Goal: Task Accomplishment & Management: Use online tool/utility

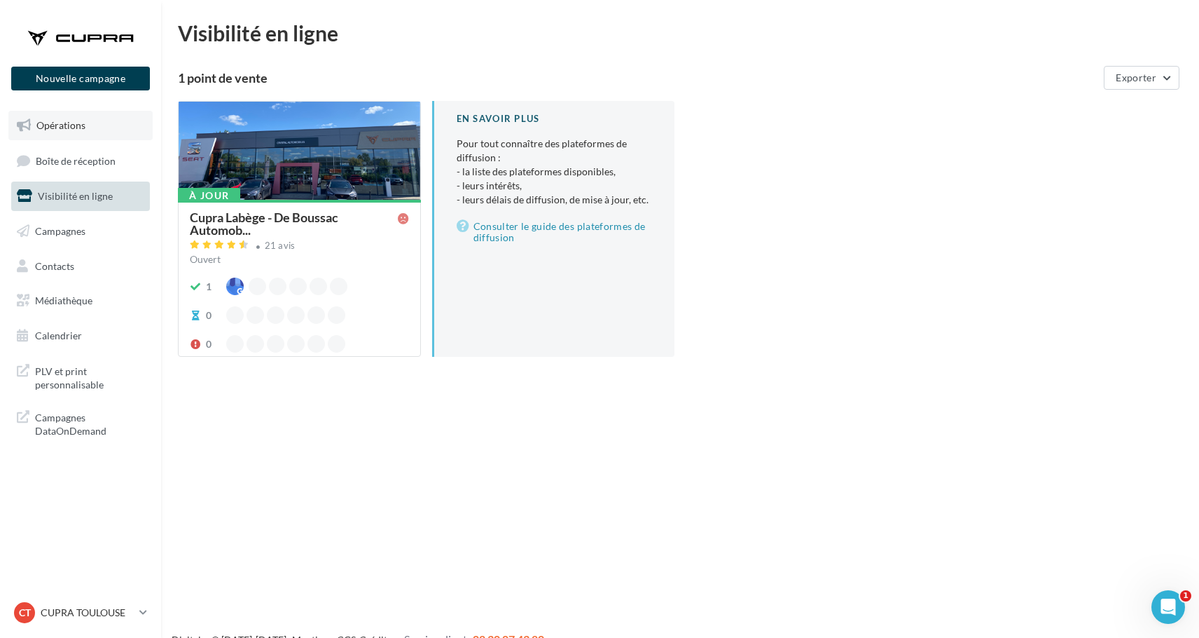
click at [71, 130] on span "Opérations" at bounding box center [60, 125] width 49 height 12
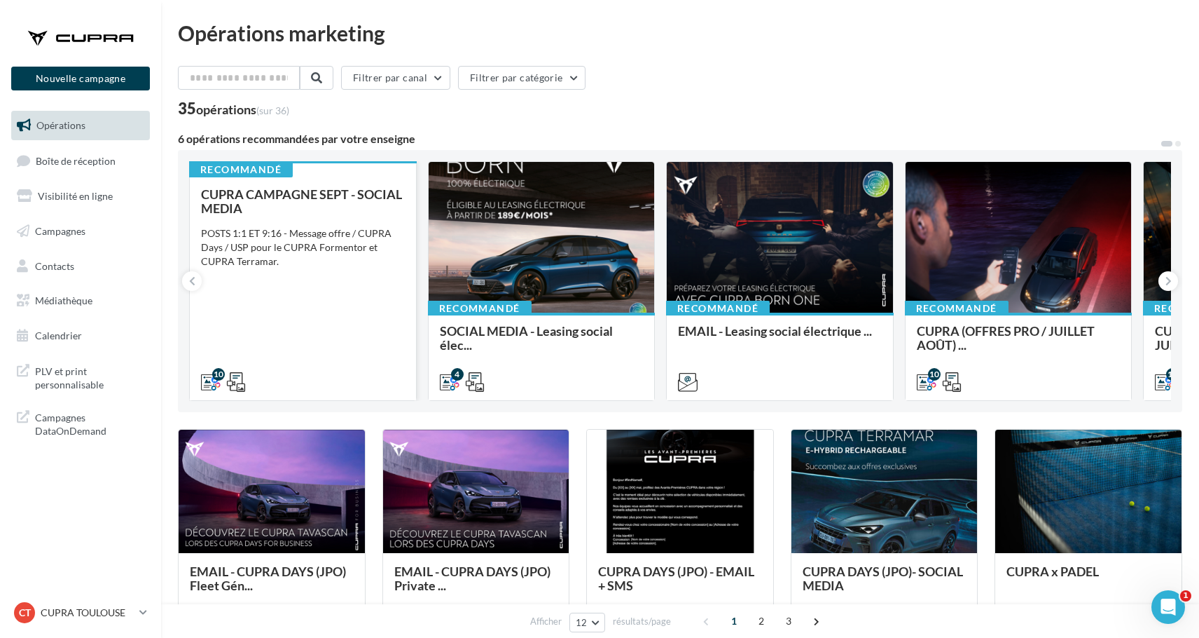
click at [274, 316] on div "CUPRA CAMPAGNE SEPT - SOCIAL MEDIA POSTS 1:1 ET 9:16 - Message offre / CUPRA Da…" at bounding box center [303, 287] width 204 height 200
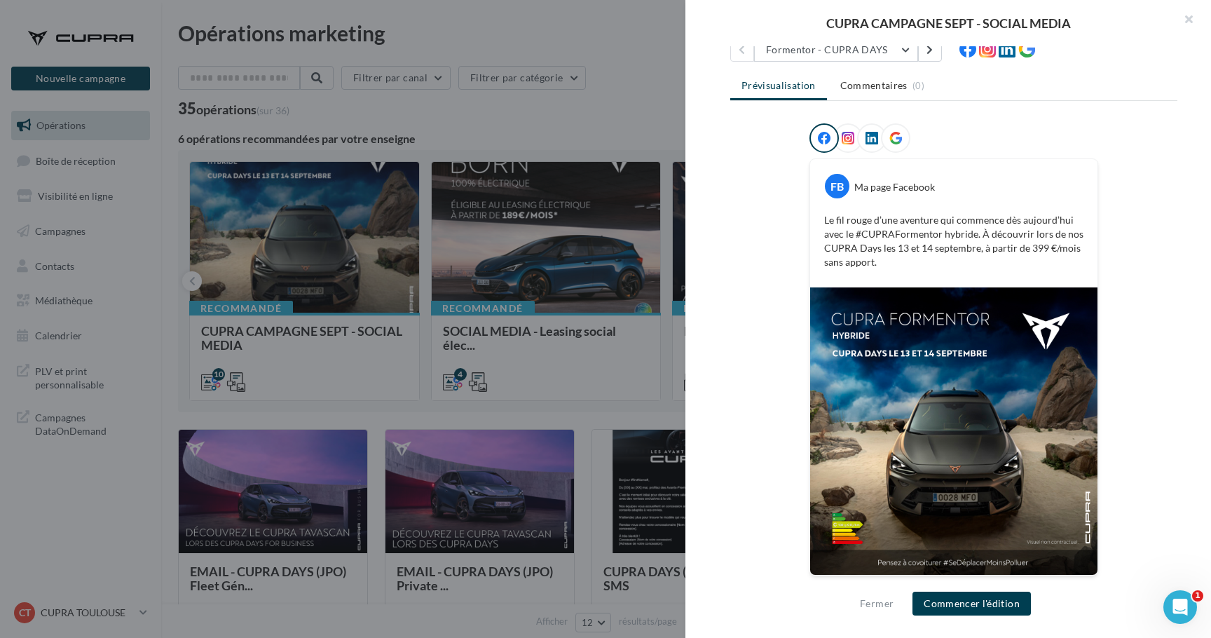
scroll to position [150, 0]
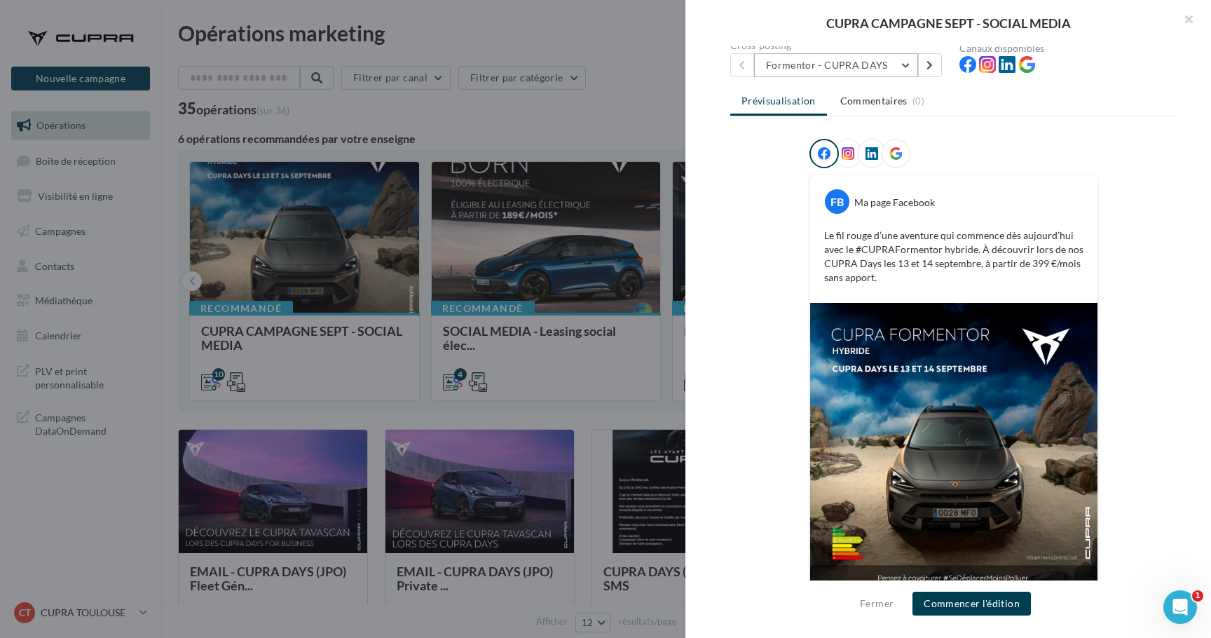
click at [893, 68] on button "Formentor - CUPRA DAYS" at bounding box center [836, 65] width 164 height 24
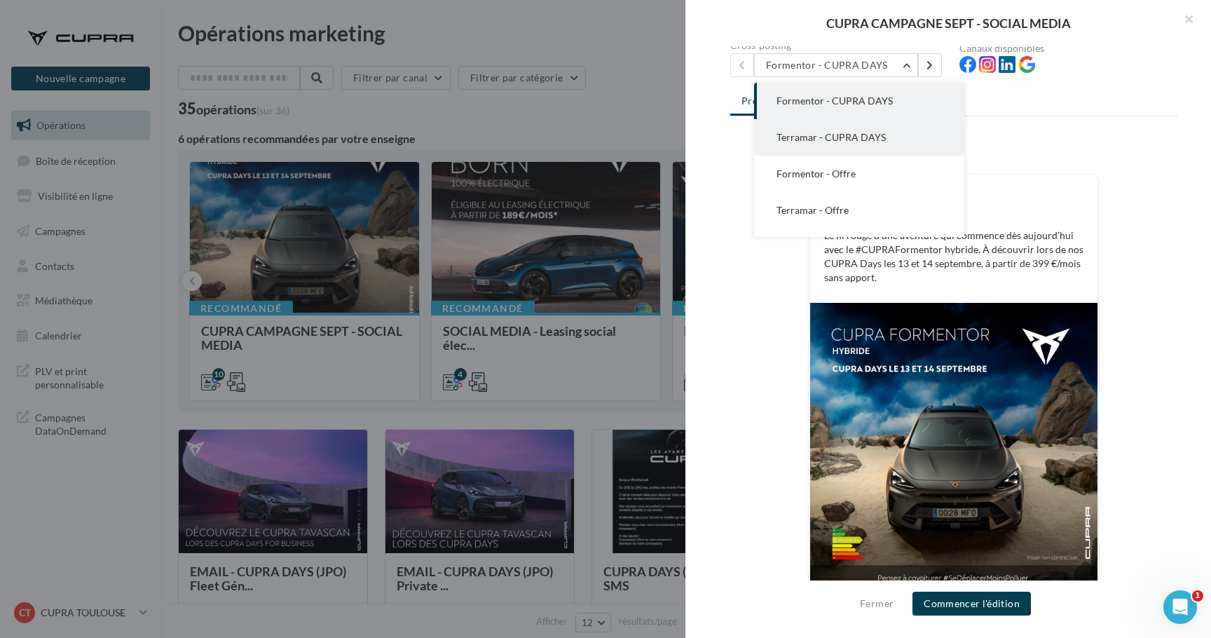
click at [881, 130] on button "Terramar - CUPRA DAYS" at bounding box center [859, 137] width 210 height 36
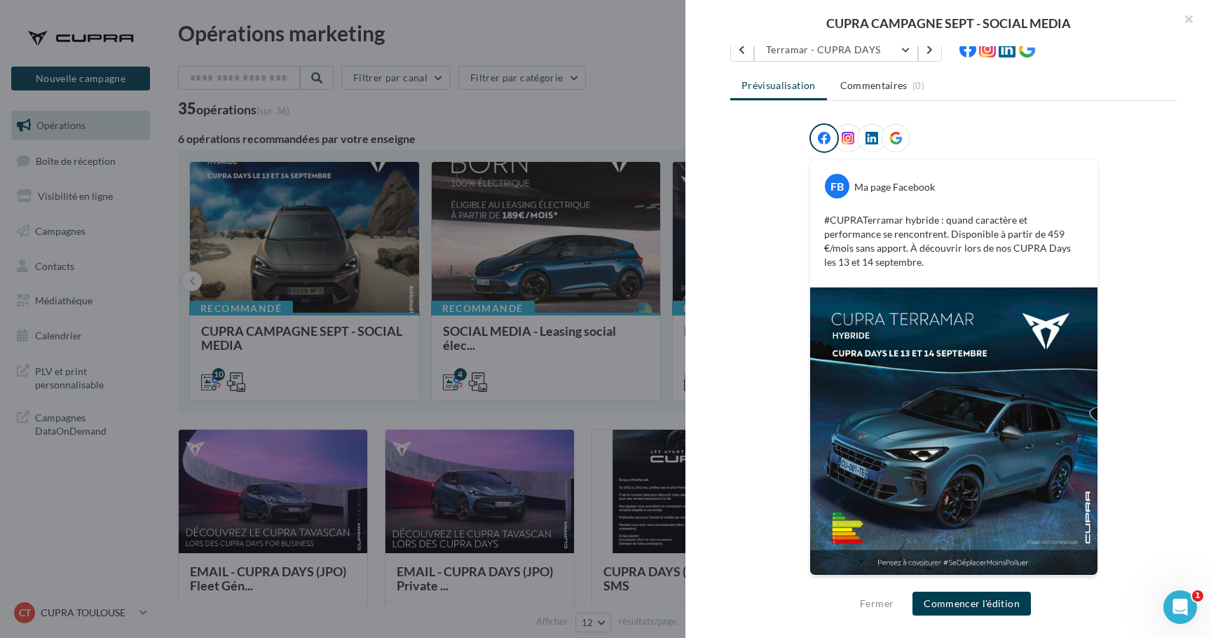
scroll to position [100, 0]
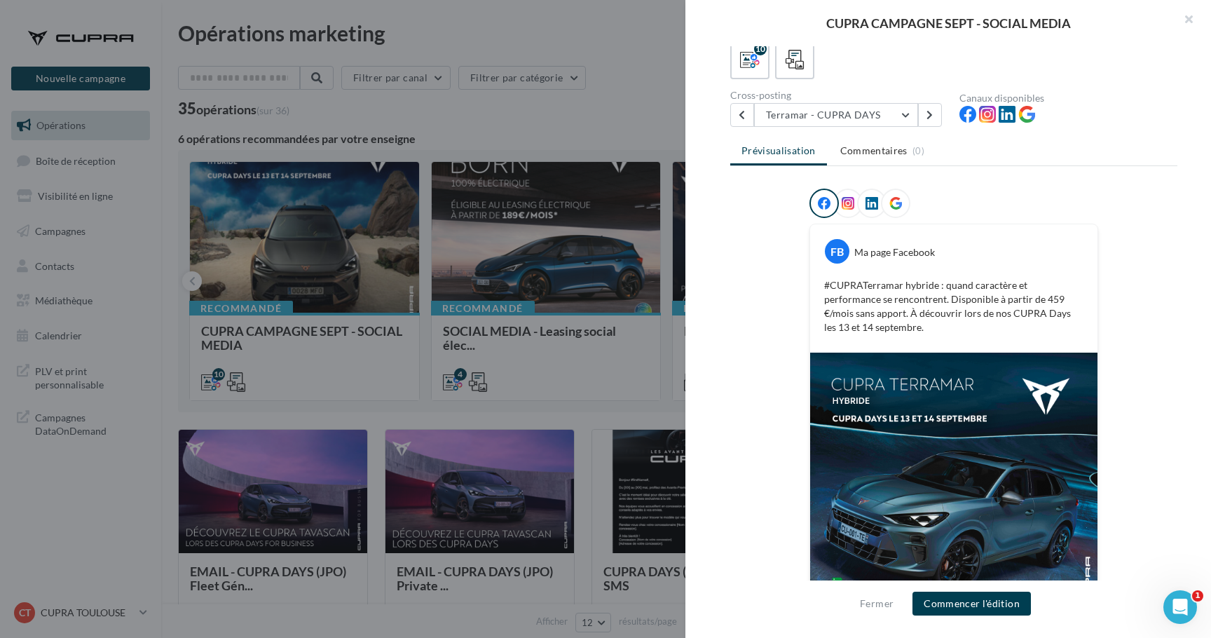
click at [846, 209] on icon at bounding box center [847, 203] width 13 height 13
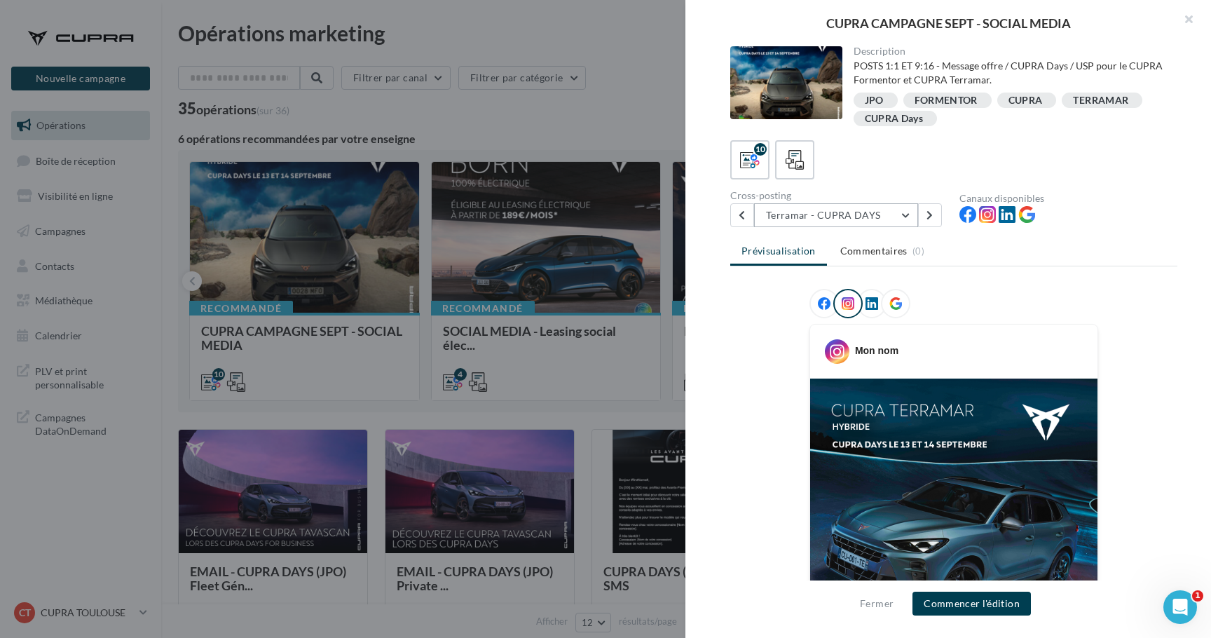
scroll to position [-1, 0]
click at [809, 214] on button "Terramar - CUPRA DAYS" at bounding box center [836, 215] width 164 height 24
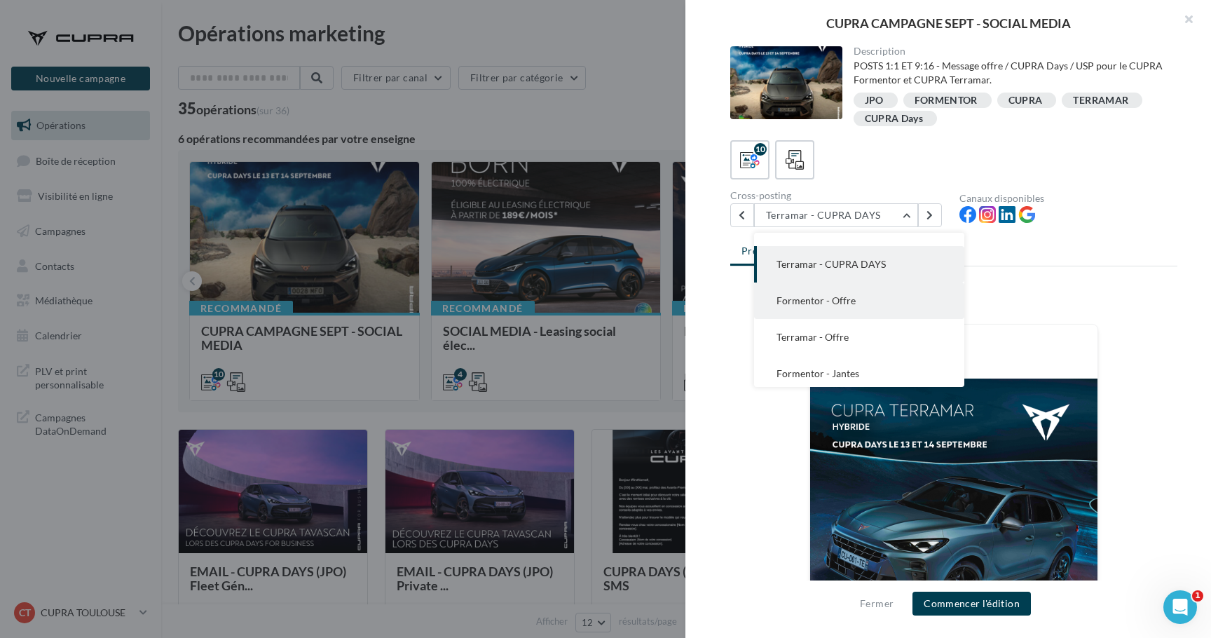
scroll to position [43, 0]
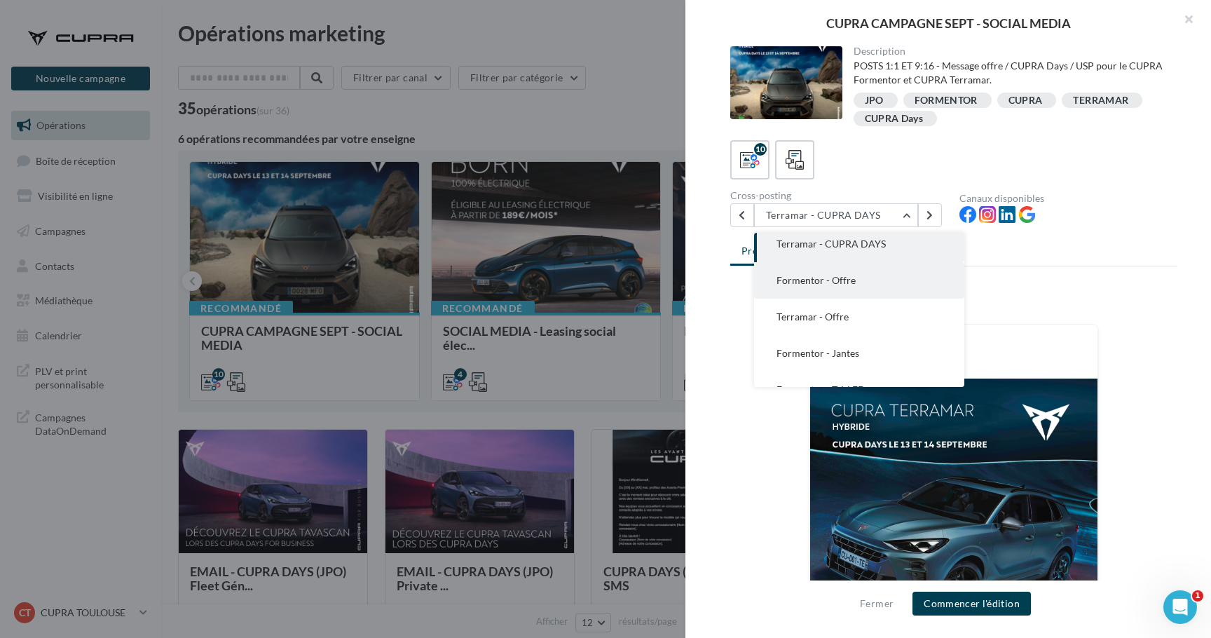
click at [846, 288] on button "Formentor - Offre" at bounding box center [859, 280] width 210 height 36
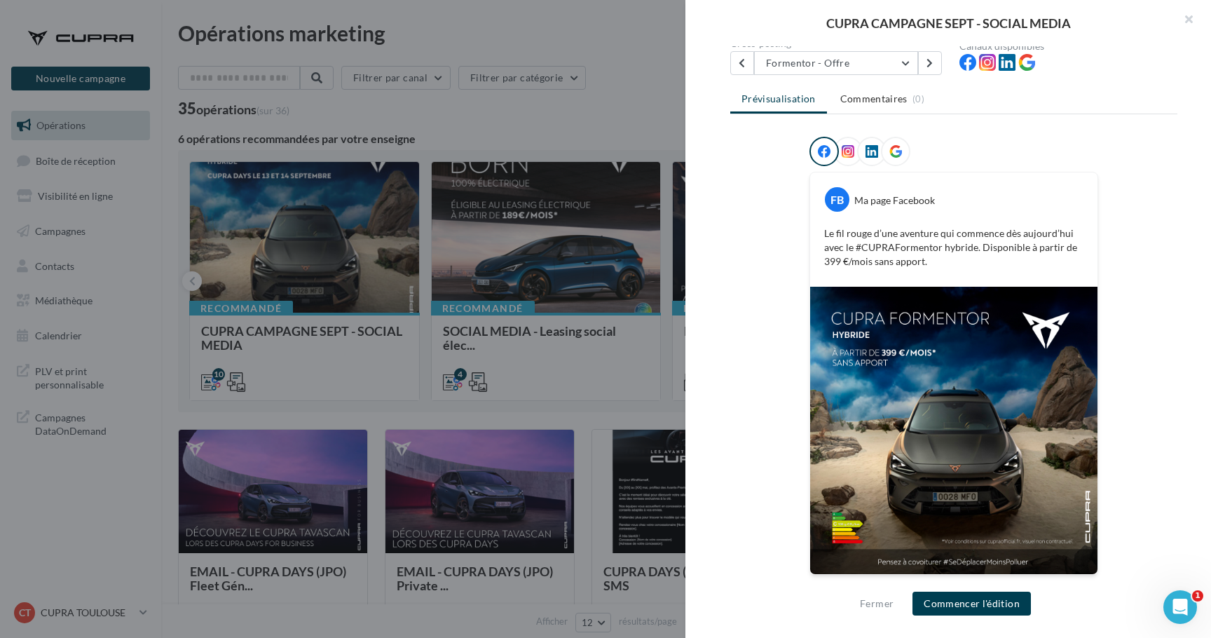
scroll to position [151, 0]
click at [816, 70] on button "Formentor - Offre" at bounding box center [836, 64] width 164 height 24
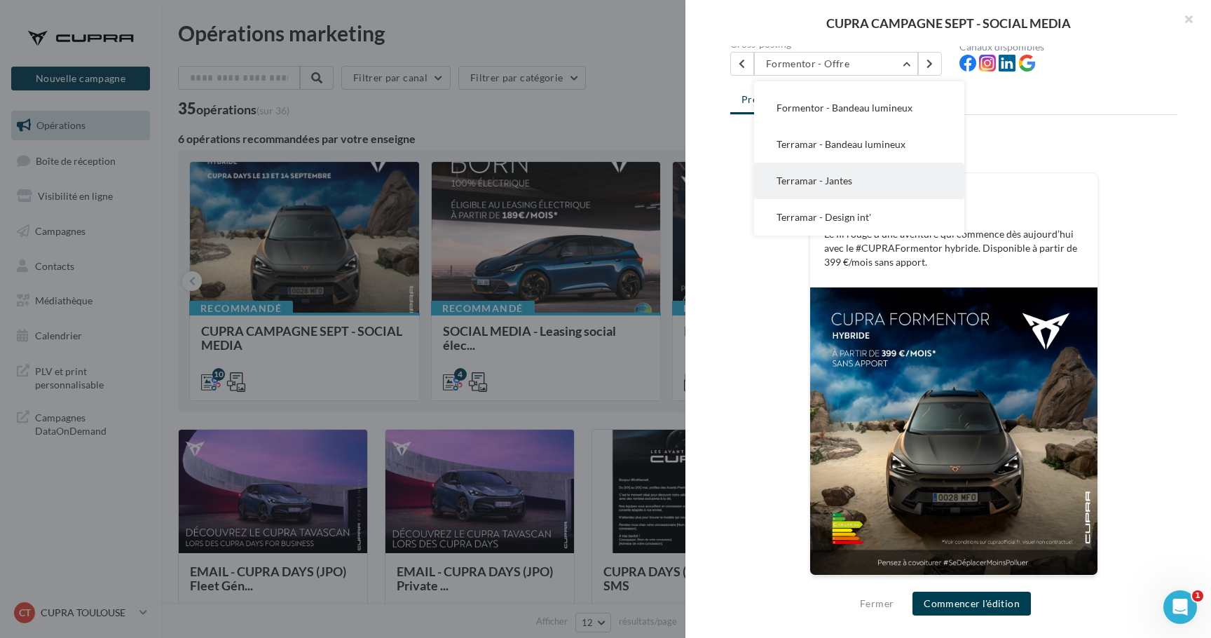
scroll to position [210, 0]
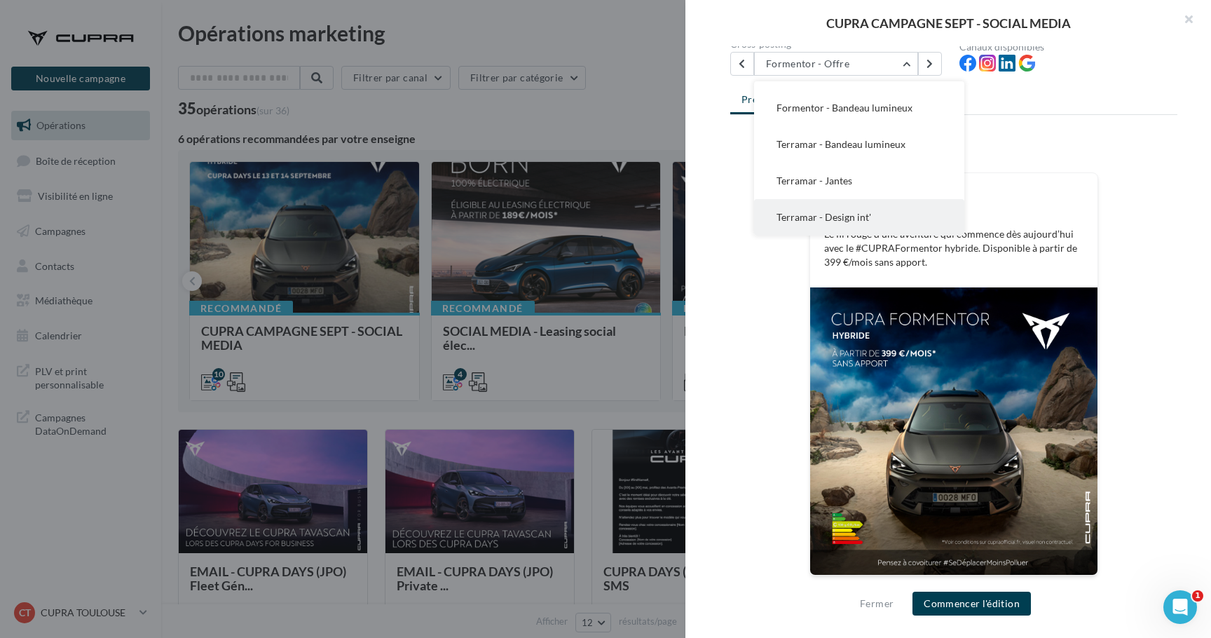
click at [818, 208] on button "Terramar - Design int'" at bounding box center [859, 217] width 210 height 36
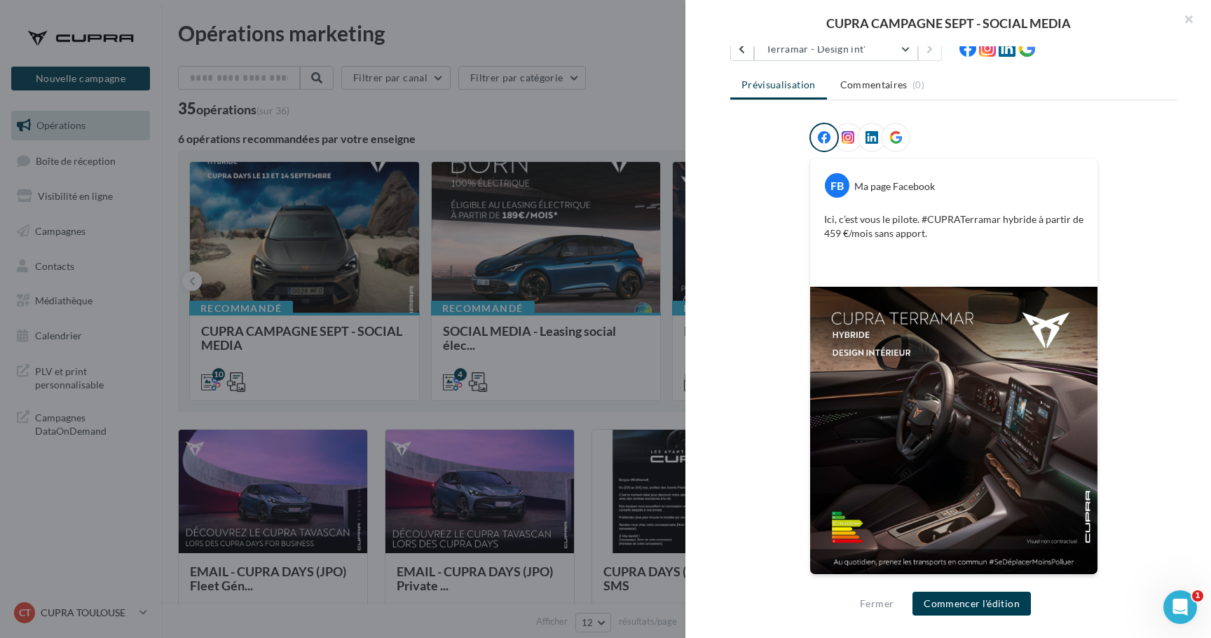
scroll to position [165, 0]
click at [849, 54] on button "Terramar - Design int'" at bounding box center [836, 50] width 164 height 24
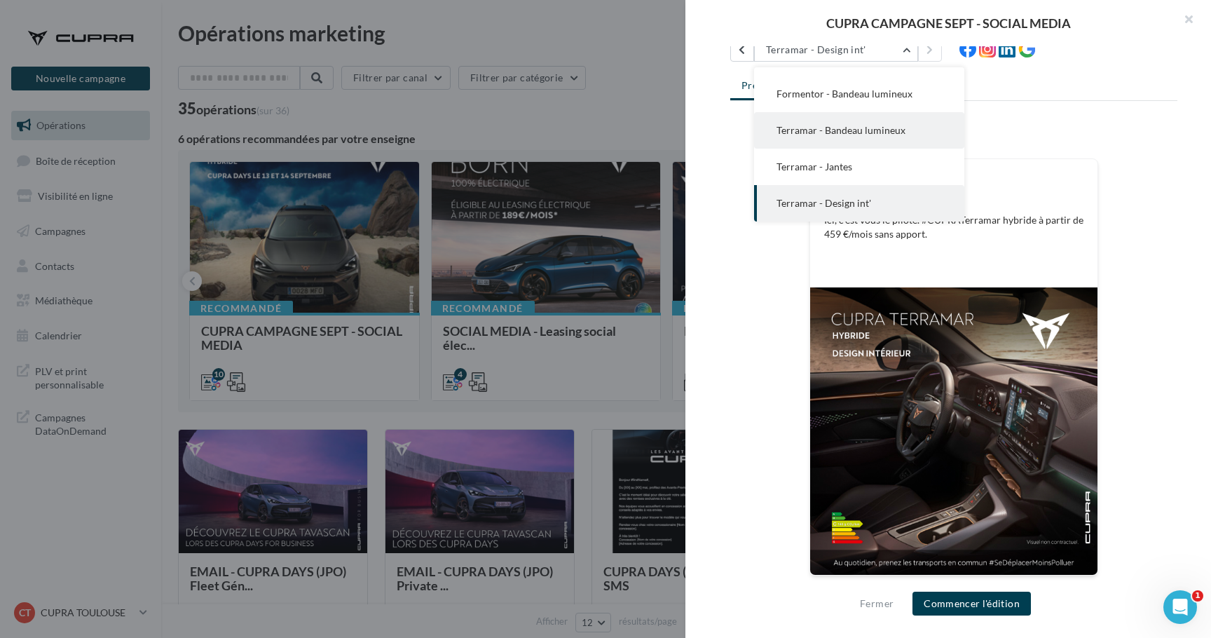
click at [846, 128] on span "Terramar - Bandeau lumineux" at bounding box center [840, 130] width 129 height 12
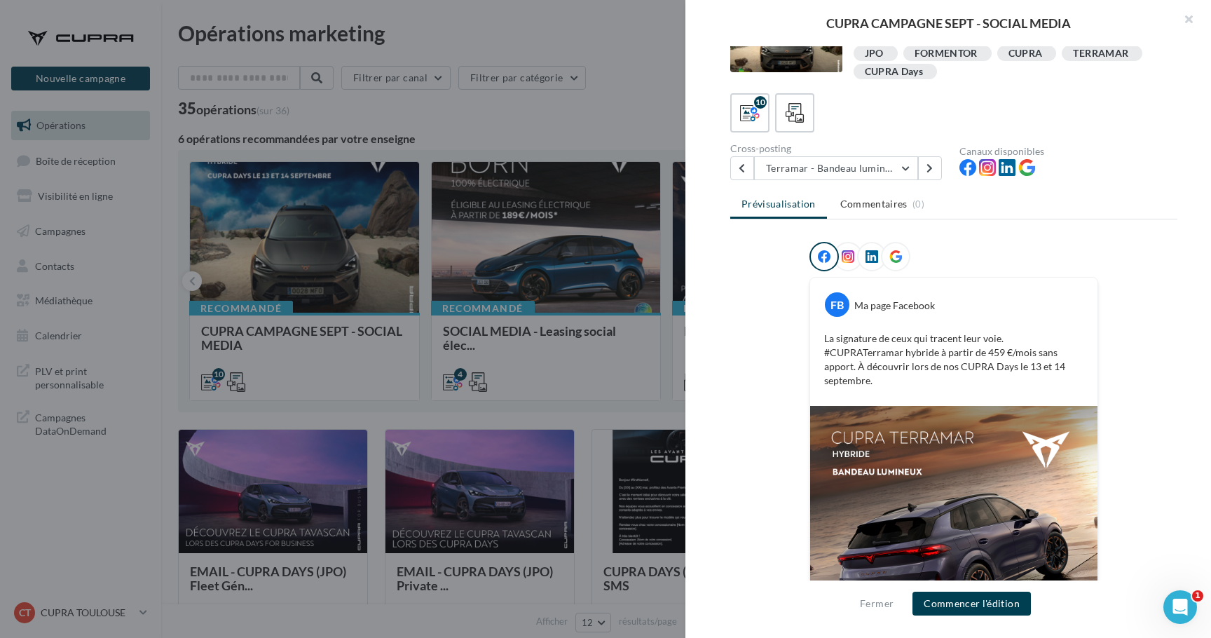
scroll to position [2, 0]
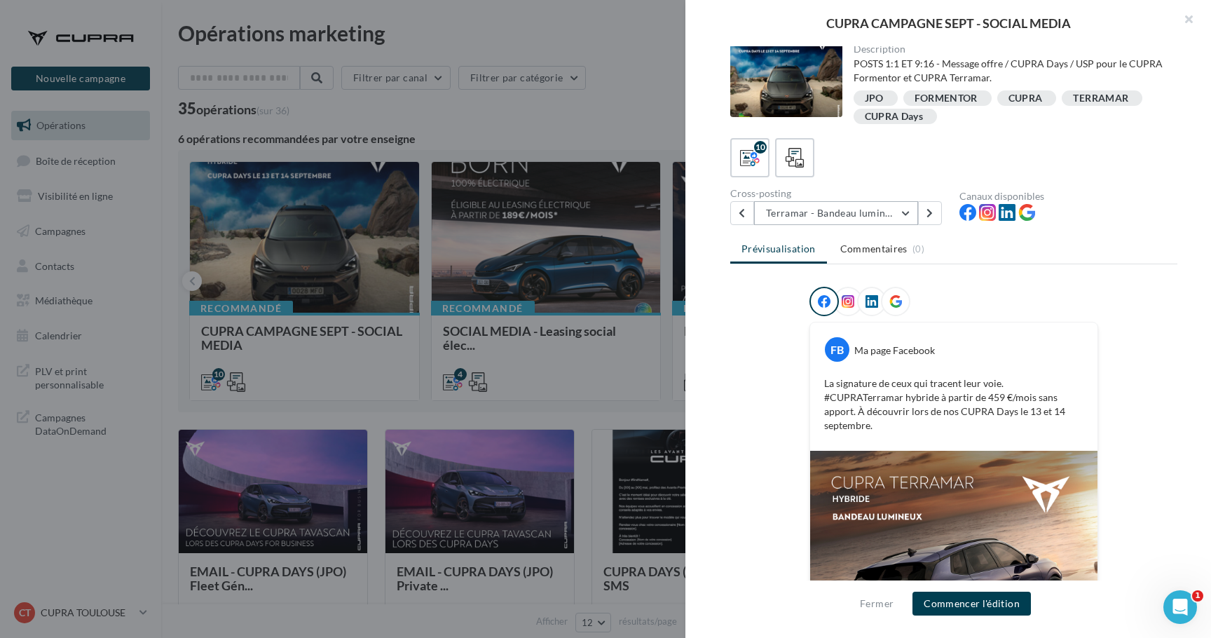
click at [818, 206] on button "Terramar - Bandeau lumineux" at bounding box center [836, 213] width 164 height 24
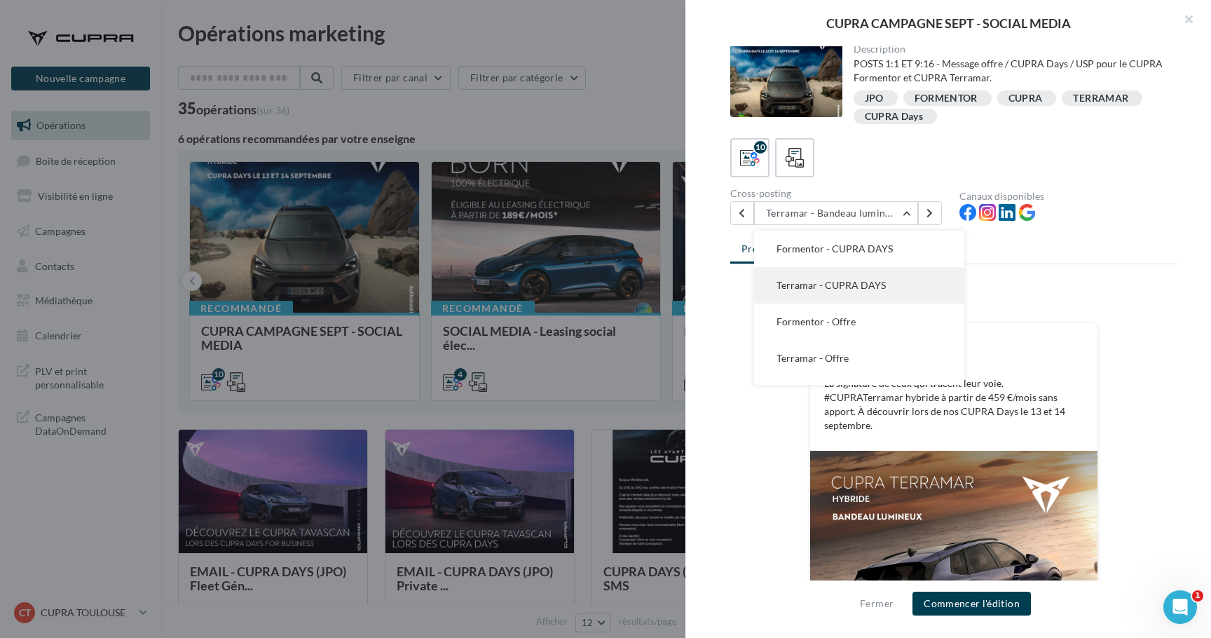
scroll to position [-1, 0]
click at [826, 293] on button "Terramar - CUPRA DAYS" at bounding box center [859, 285] width 210 height 36
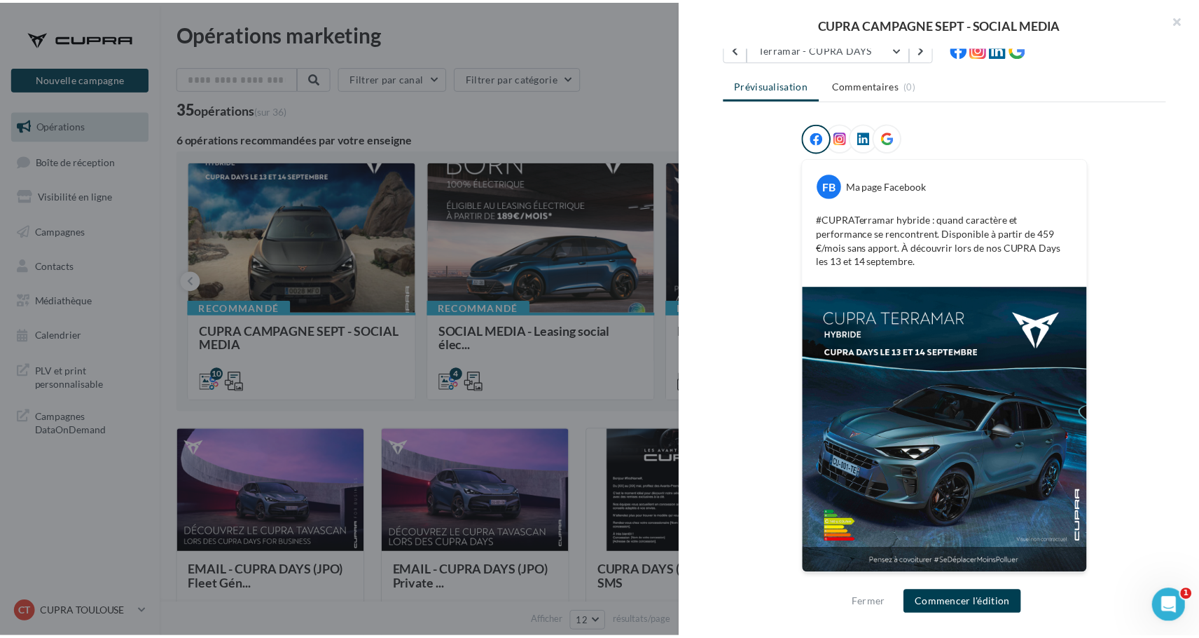
scroll to position [165, 0]
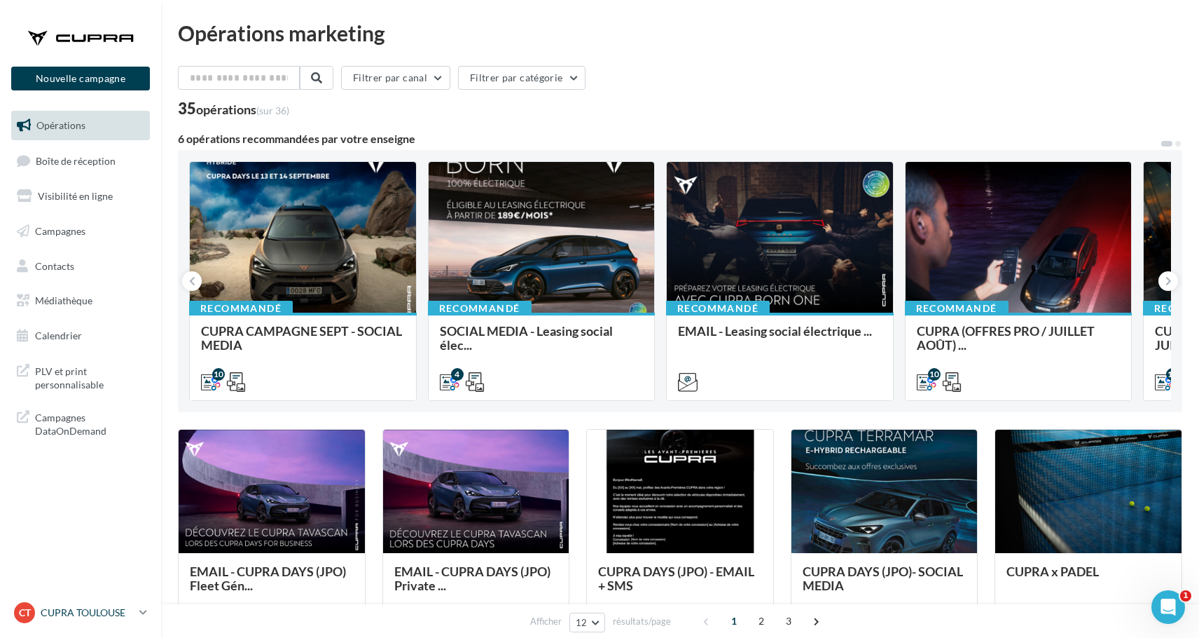
click at [144, 617] on icon at bounding box center [143, 612] width 8 height 12
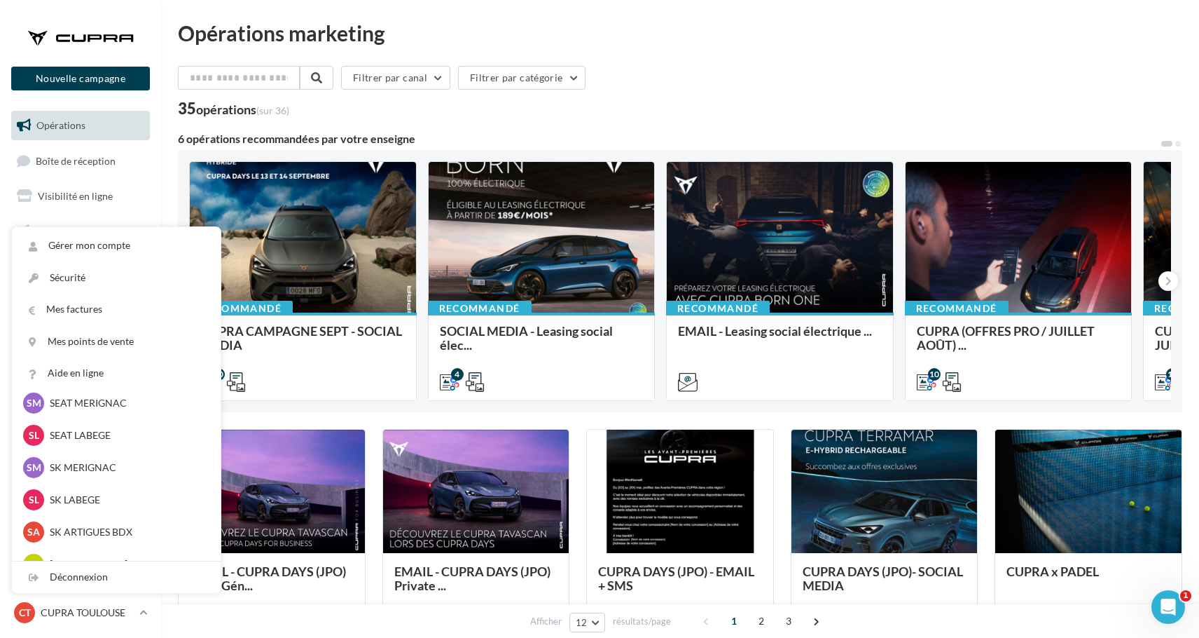
scroll to position [163, 0]
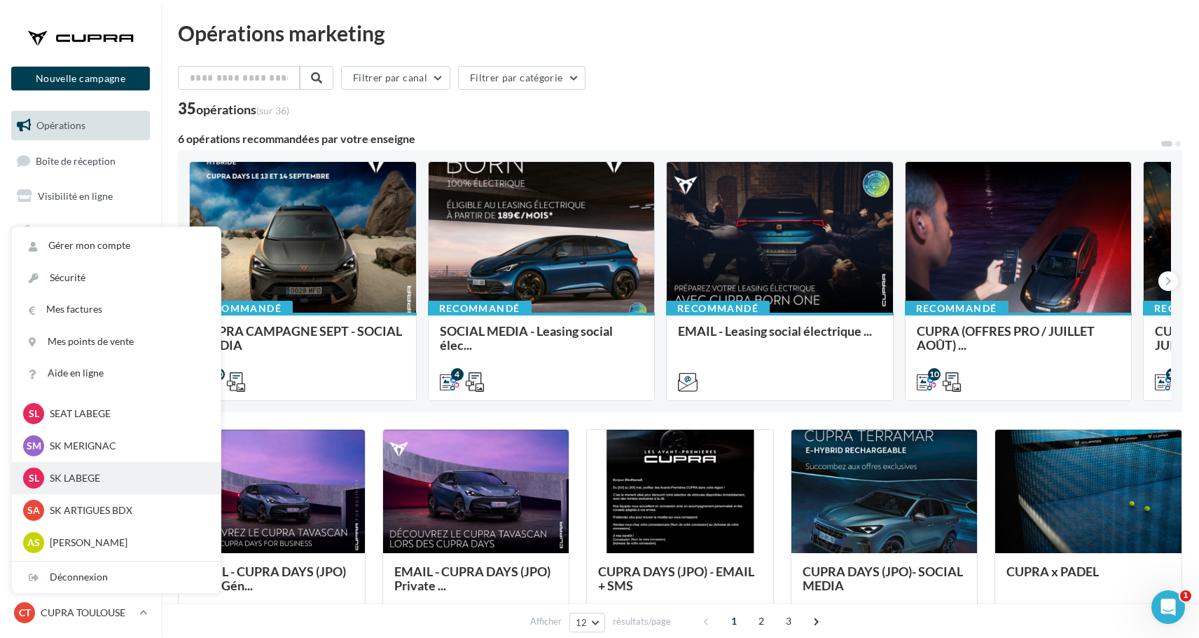
click at [111, 473] on p "SK LABEGE" at bounding box center [127, 478] width 154 height 14
